Goal: Communication & Community: Share content

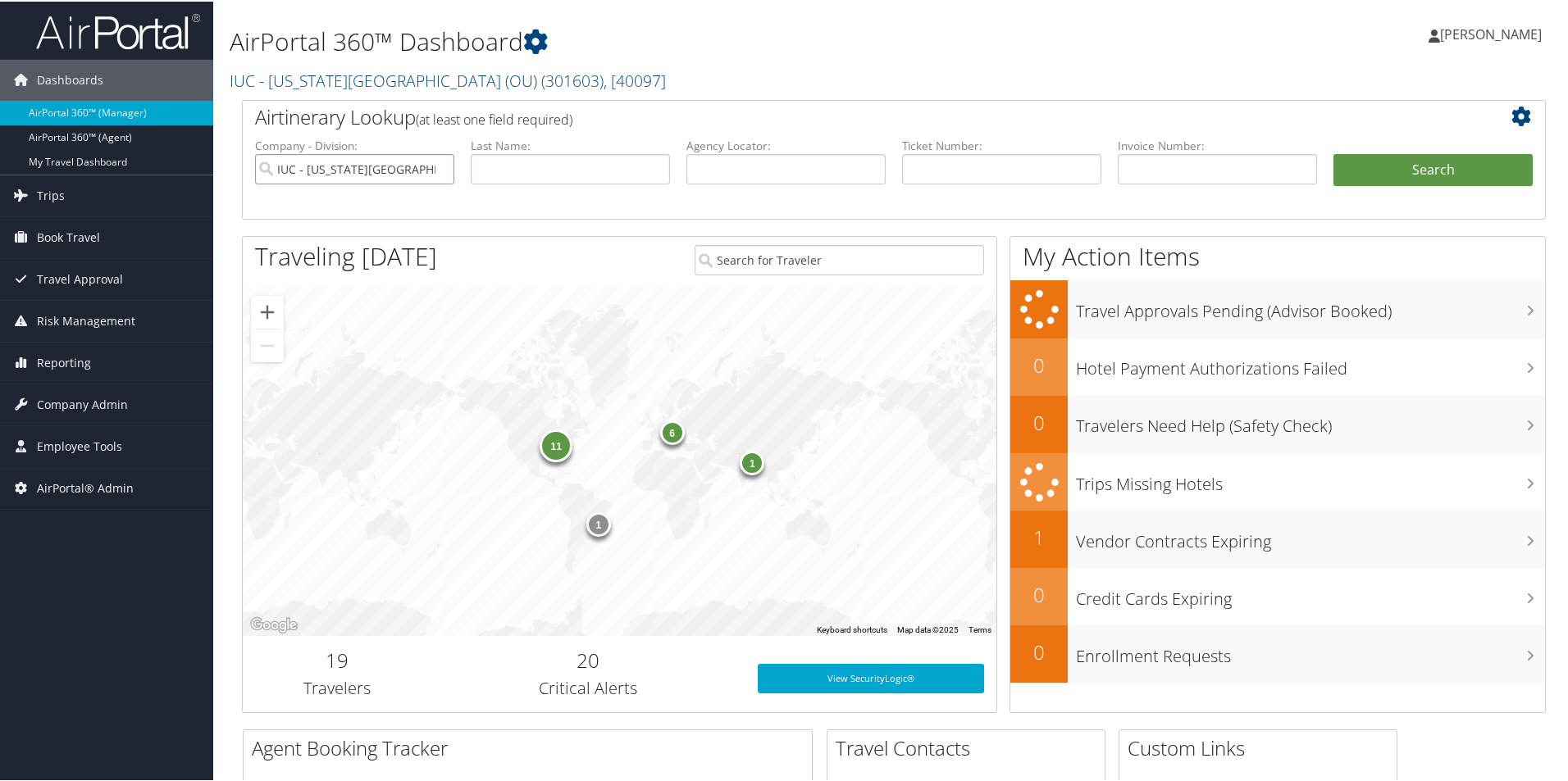
click at [441, 169] on input "IUC - Ohio University (OU)" at bounding box center [354, 168] width 199 height 30
click at [722, 164] on input "text" at bounding box center [785, 168] width 199 height 30
type input "c"
type input "gcgnwi"
click at [1409, 177] on button "Search" at bounding box center [1432, 169] width 199 height 33
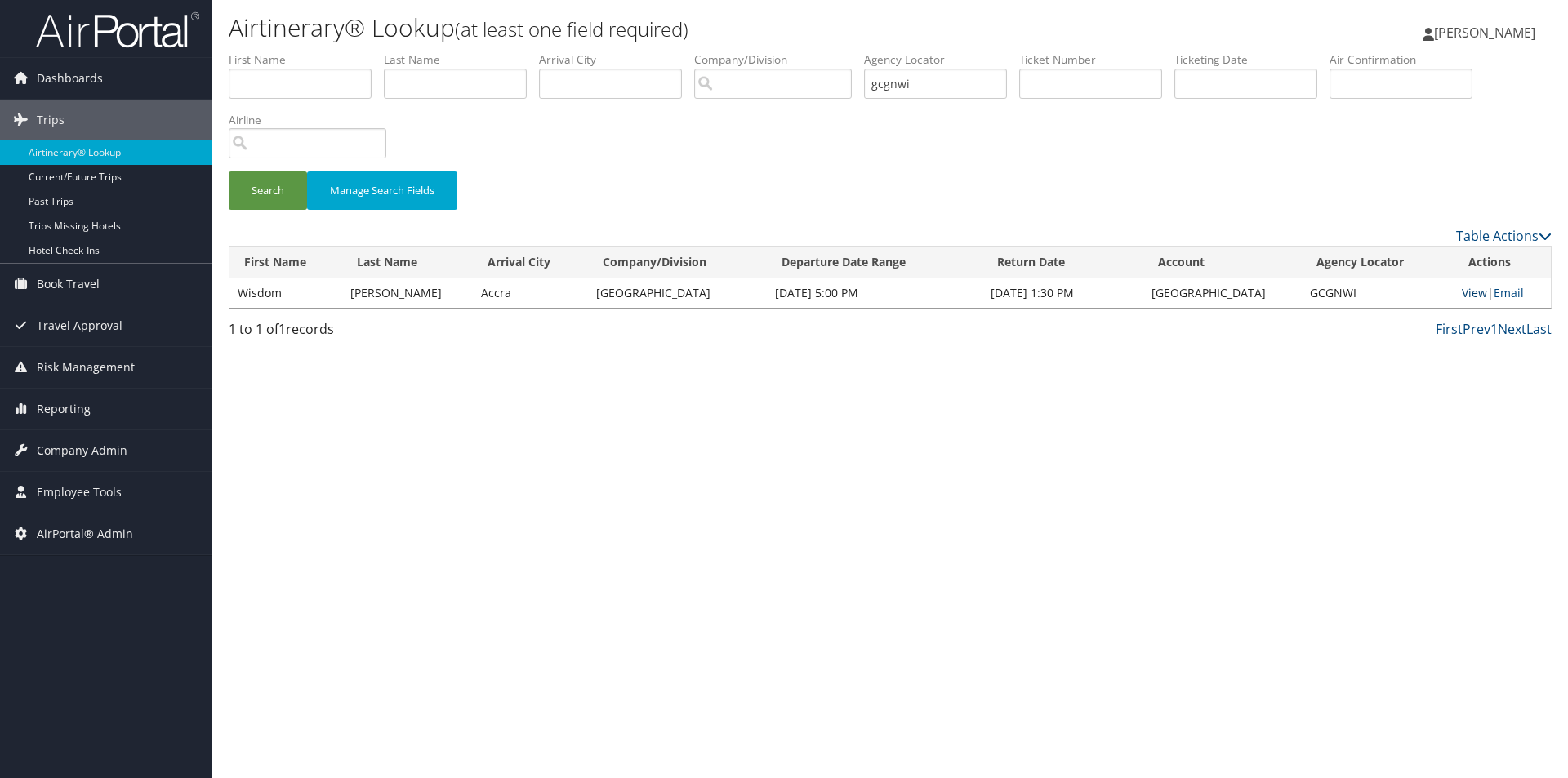
click at [1470, 297] on link "View" at bounding box center [1475, 292] width 25 height 15
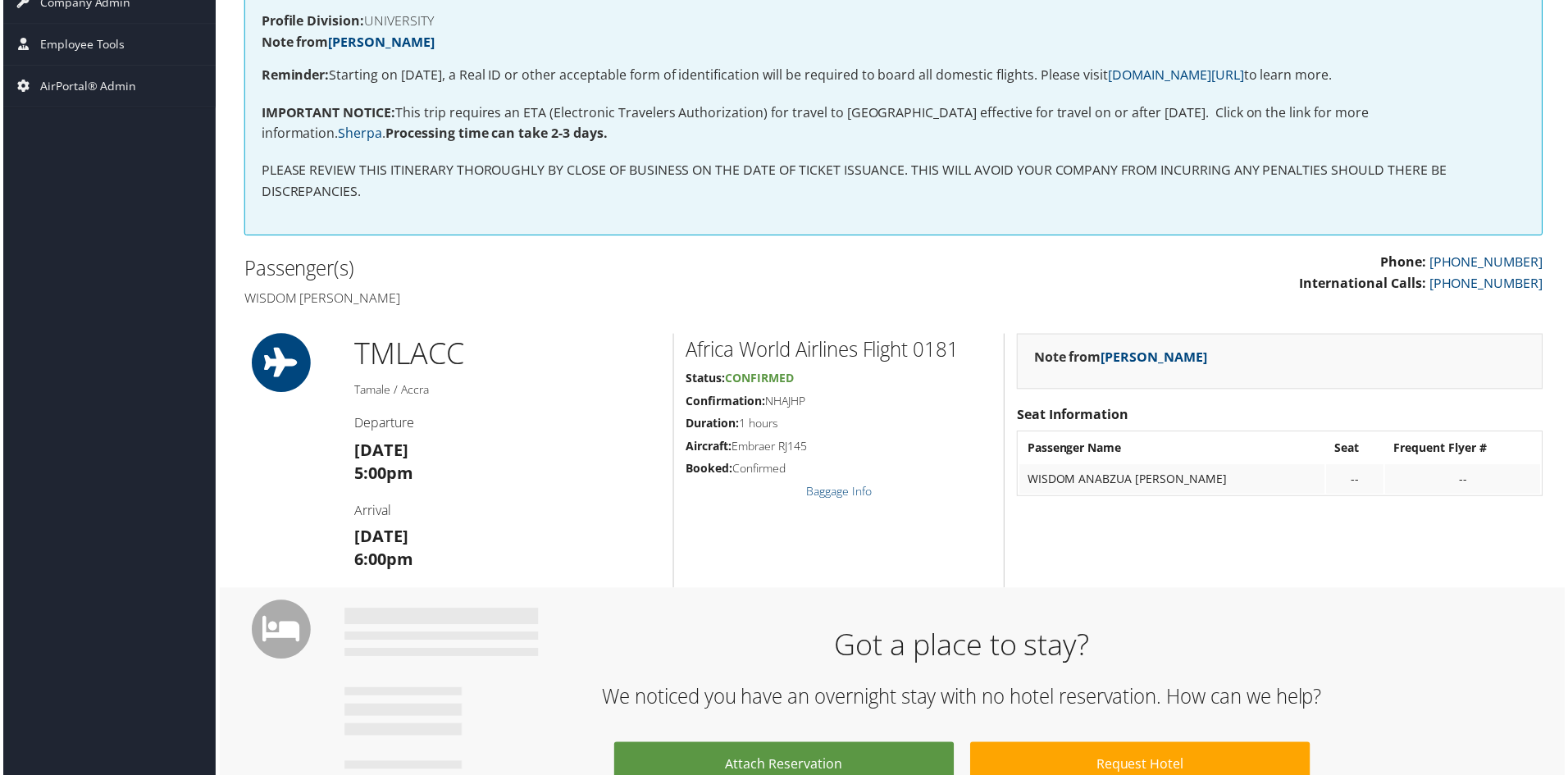
scroll to position [82, 0]
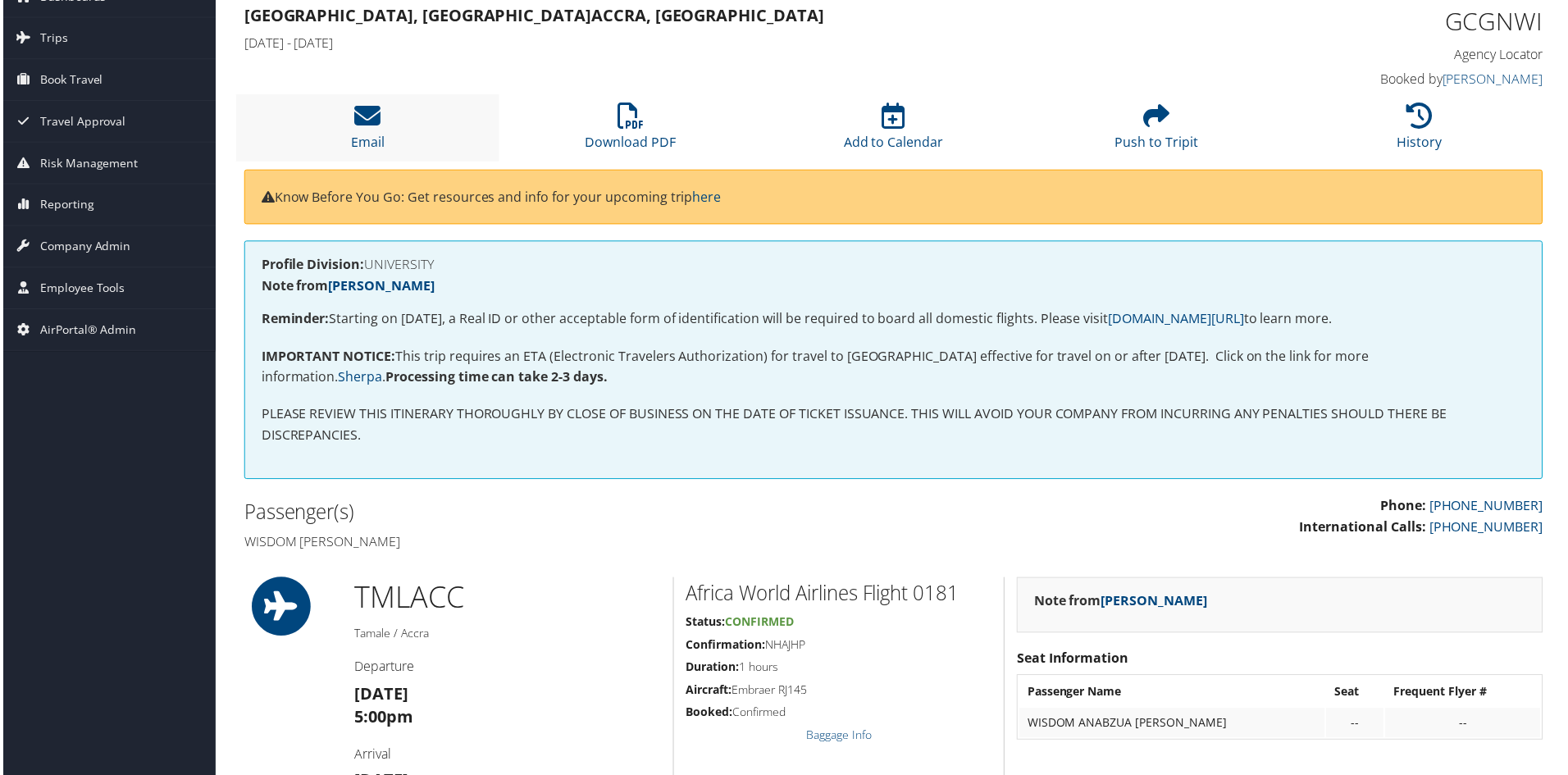
click at [359, 132] on li "Email" at bounding box center [366, 128] width 264 height 66
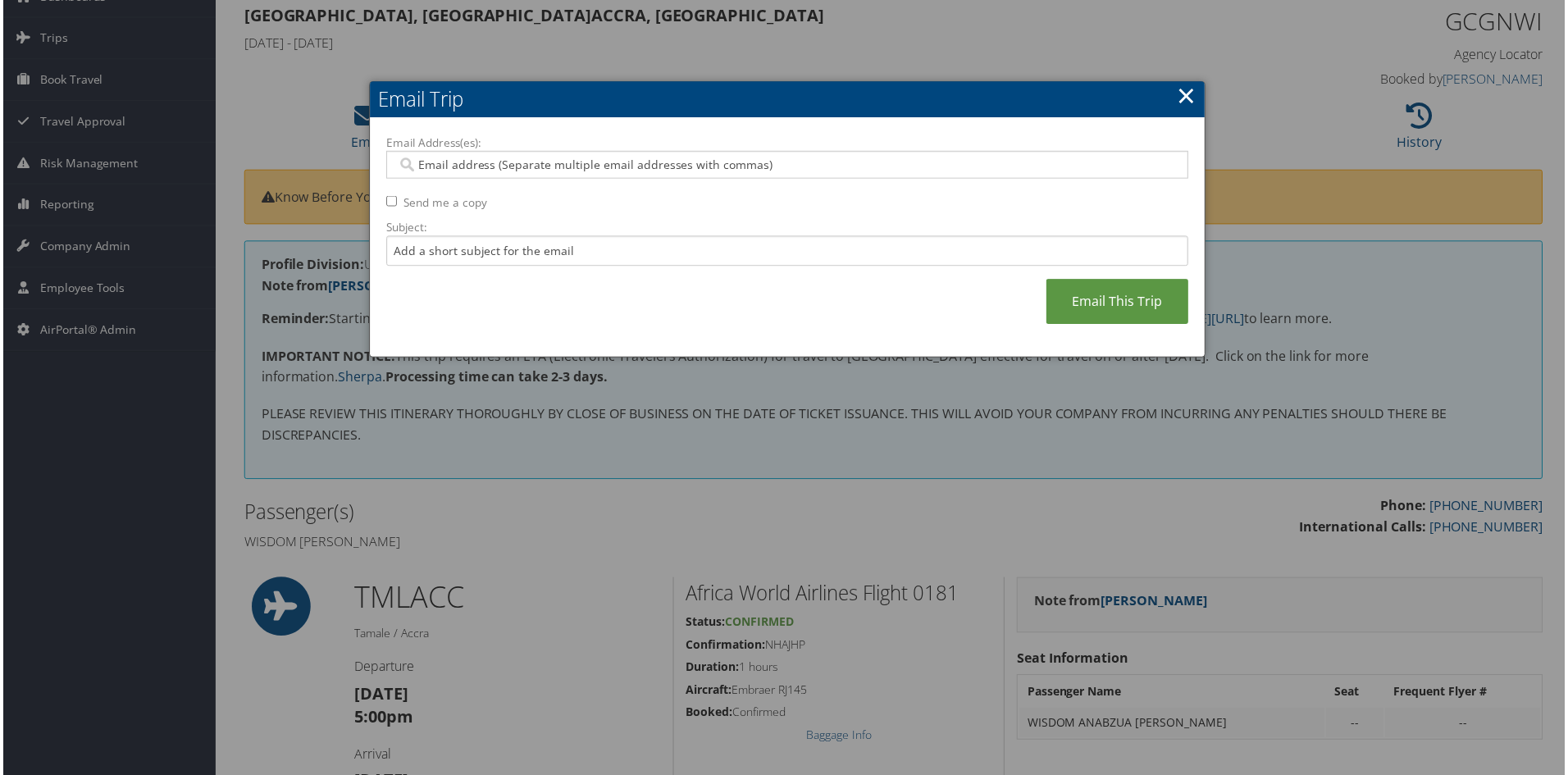
click at [444, 170] on input "Email Address(es):" at bounding box center [787, 166] width 783 height 16
type input "[PERSON_NAME][EMAIL_ADDRESS][DOMAIN_NAME]"
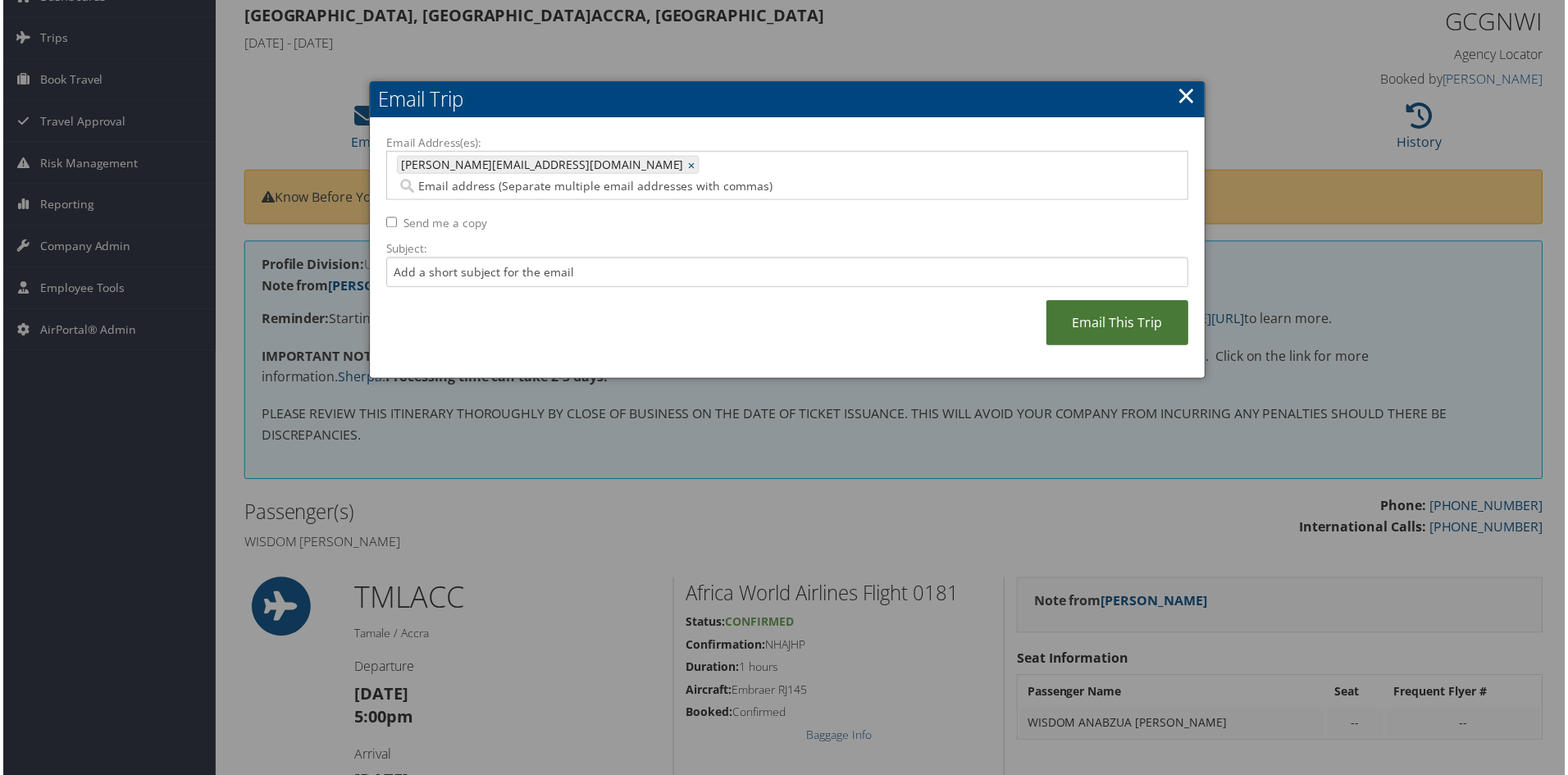
click at [1088, 301] on link "Email This Trip" at bounding box center [1118, 324] width 143 height 45
